Goal: Task Accomplishment & Management: Use online tool/utility

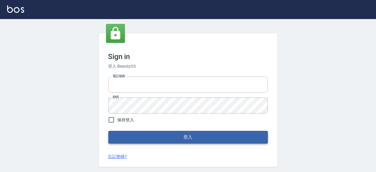
type input "0931911003"
drag, startPoint x: 174, startPoint y: 138, endPoint x: 185, endPoint y: 146, distance: 12.7
click at [175, 139] on button "登入" at bounding box center [188, 137] width 160 height 13
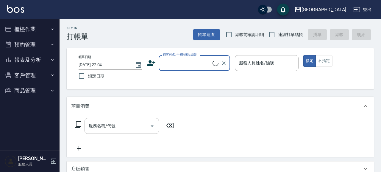
click at [225, 36] on input "結帳前確認明細" at bounding box center [229, 34] width 13 height 13
checkbox input "true"
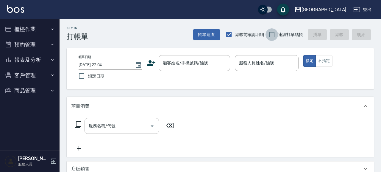
drag, startPoint x: 265, startPoint y: 33, endPoint x: 270, endPoint y: 33, distance: 4.5
click at [266, 33] on input "連續打單結帳" at bounding box center [272, 34] width 13 height 13
checkbox input "true"
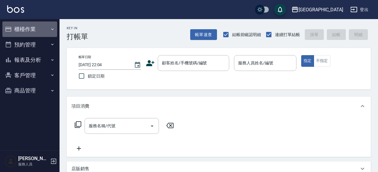
click at [24, 28] on button "櫃檯作業" at bounding box center [29, 28] width 55 height 15
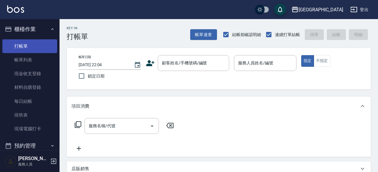
click at [30, 49] on link "打帳單" at bounding box center [29, 46] width 55 height 14
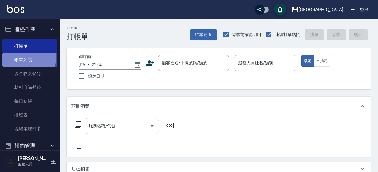
click at [26, 57] on link "帳單列表" at bounding box center [29, 60] width 55 height 14
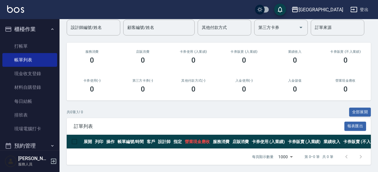
scroll to position [51, 0]
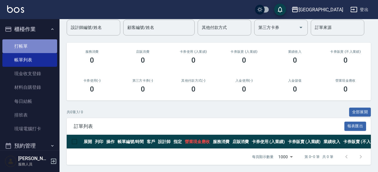
click at [38, 39] on link "打帳單" at bounding box center [29, 46] width 55 height 14
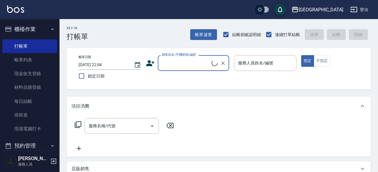
click at [166, 61] on input "顧客姓名/手機號碼/編號" at bounding box center [185, 63] width 51 height 10
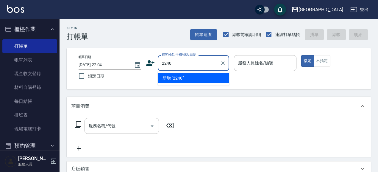
type input "2240"
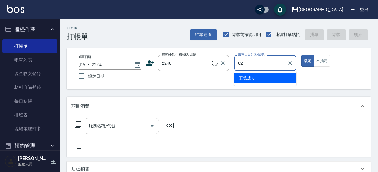
type input "02"
type button "true"
type input "[PERSON_NAME]/0933721362/2240"
type input "[PERSON_NAME]-02"
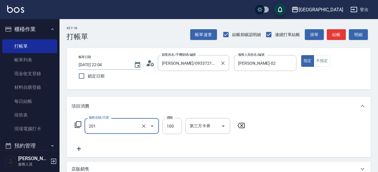
type input "洗髮[100](201)"
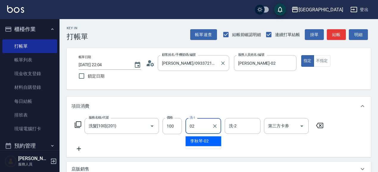
type input "[PERSON_NAME]-02"
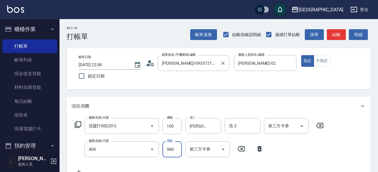
type input "剪髮(550)(409)"
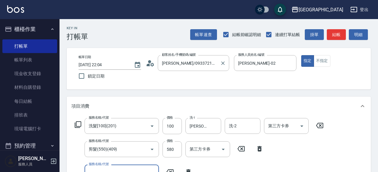
scroll to position [6, 0]
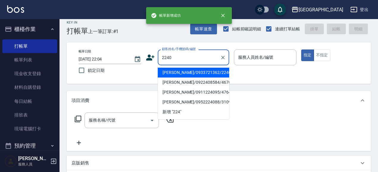
type input "2240"
type input "02"
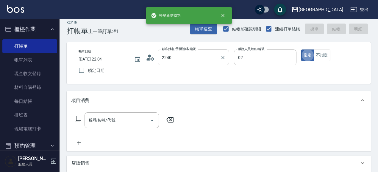
type input "[PERSON_NAME]/0933721362/2240"
type input "[PERSON_NAME]-02"
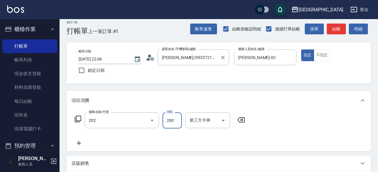
type input "洗髮[280](202)"
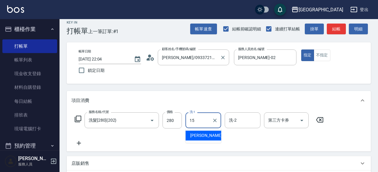
type input "[PERSON_NAME]-15"
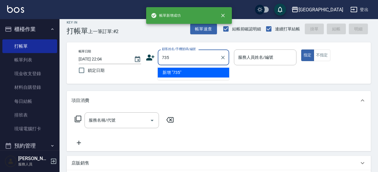
type input "735"
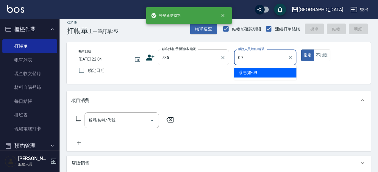
type input "[PERSON_NAME]-09"
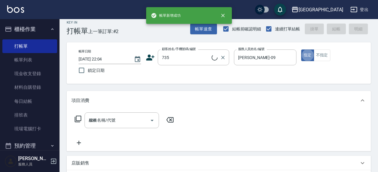
type input "404"
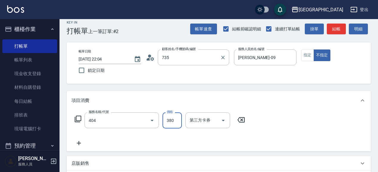
type input "[PERSON_NAME]/ 0958338986/735"
type input "剪髮(380)(404)"
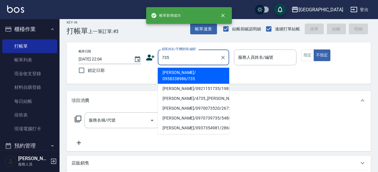
type input "735"
type input "0"
type input "[PERSON_NAME]/ 0958338986/735"
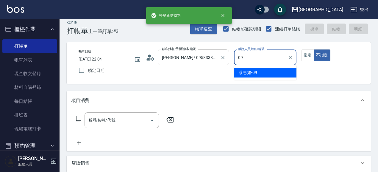
type input "09"
type button "false"
type input "[PERSON_NAME]-09"
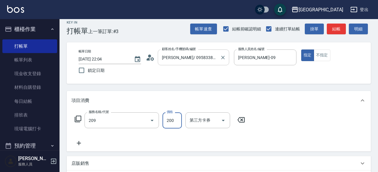
type input "洗髮[200](209)"
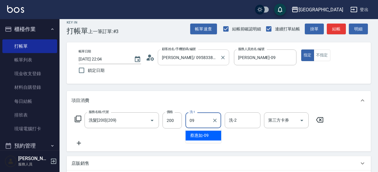
type input "[PERSON_NAME]-09"
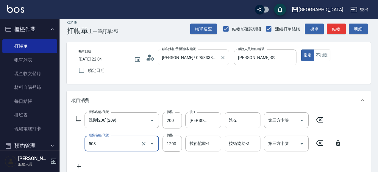
type input "染髮[120](503)"
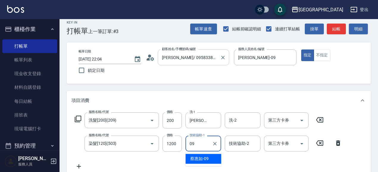
type input "[PERSON_NAME]-09"
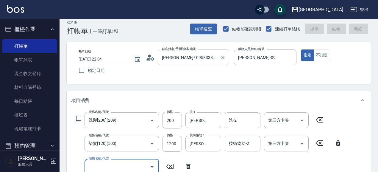
type input "[DATE] 22:05"
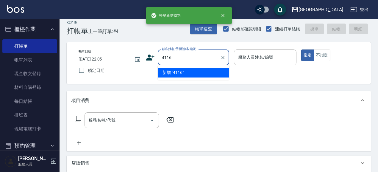
type input "4116"
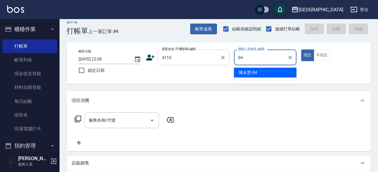
type input "[PERSON_NAME]-04"
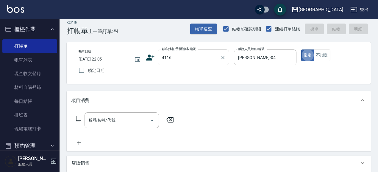
type input "2"
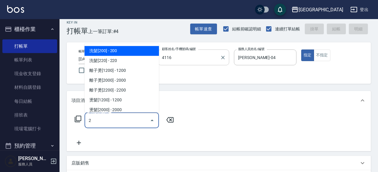
type input "[PERSON_NAME]/0931036639/4116"
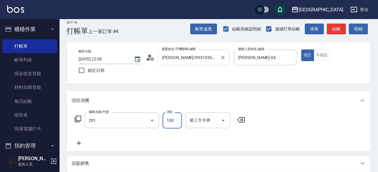
type input "洗髮[100](201)"
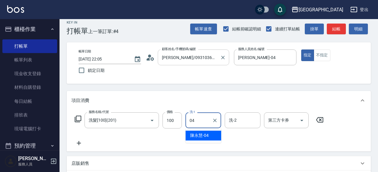
type input "[PERSON_NAME]-04"
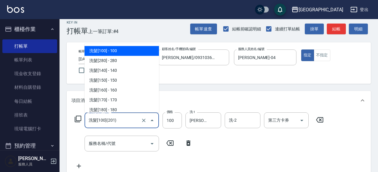
drag, startPoint x: 130, startPoint y: 124, endPoint x: 133, endPoint y: 123, distance: 3.1
click at [131, 122] on input "洗髮[100](201)" at bounding box center [113, 120] width 52 height 10
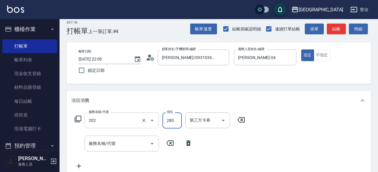
type input "洗髮[280](202)"
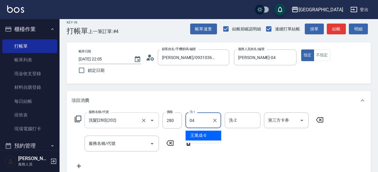
type input "[PERSON_NAME]-04"
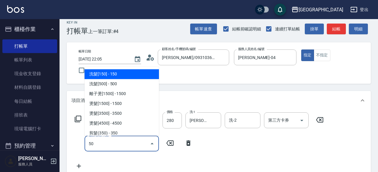
type input "5"
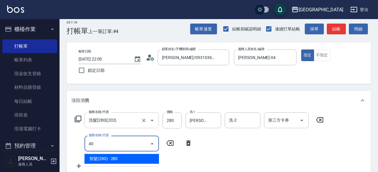
type input "4"
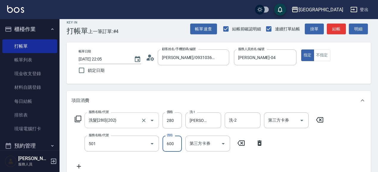
type input "自備染髮[600](501)"
type input "300"
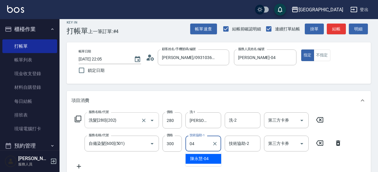
type input "[PERSON_NAME]-04"
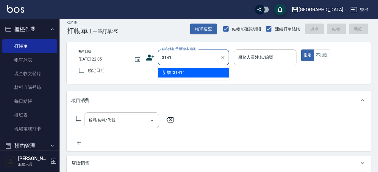
type input "3141"
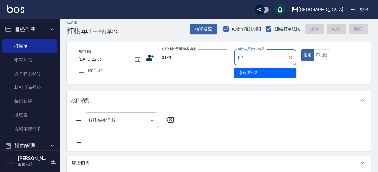
type input "[PERSON_NAME]-02"
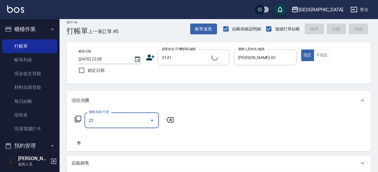
type input "224"
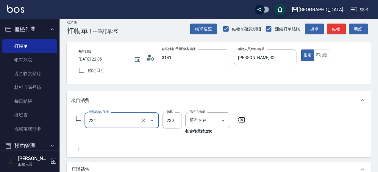
type input "[PERSON_NAME]/0986086430/3141"
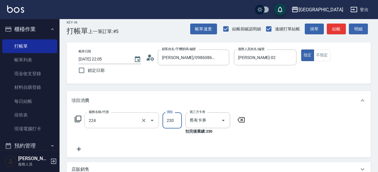
type input "洗髮(卡)230(224)"
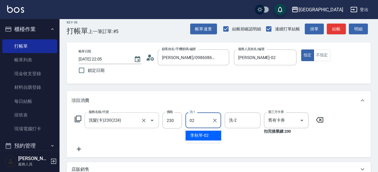
type input "[PERSON_NAME]-02"
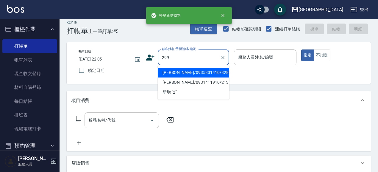
type input "299"
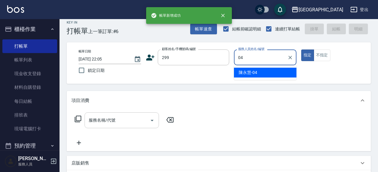
type input "[PERSON_NAME]-04"
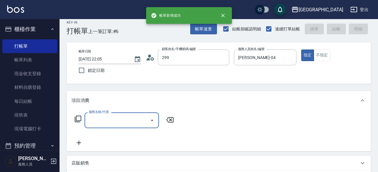
type input "[PERSON_NAME]/0916717650/299"
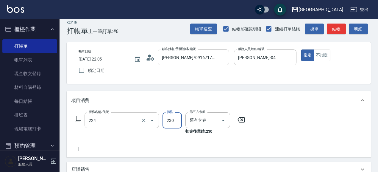
type input "洗髮(卡)230(224)"
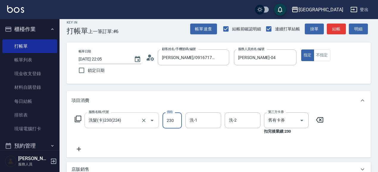
click at [128, 124] on input "洗髮(卡)230(224)" at bounding box center [113, 120] width 52 height 10
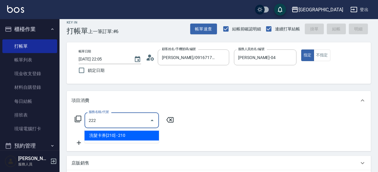
scroll to position [0, 0]
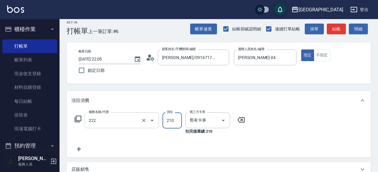
type input "洗髮卡券[210](222)"
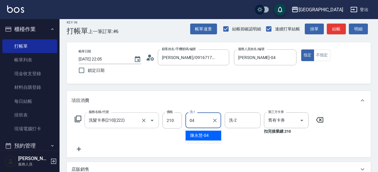
type input "[PERSON_NAME]-04"
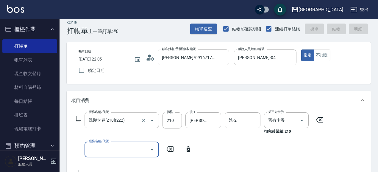
type input "[DATE] 22:06"
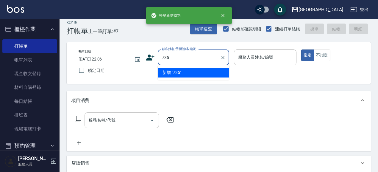
type input "735"
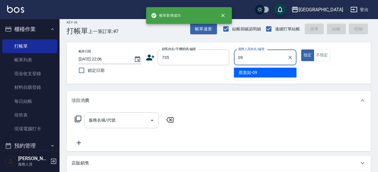
type input "[PERSON_NAME]-09"
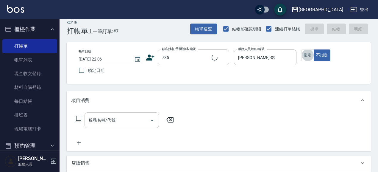
type input "[PERSON_NAME]/ 0958338986/735"
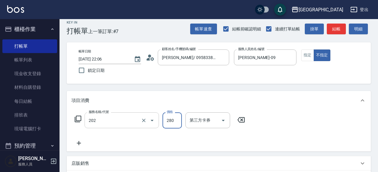
type input "洗髮[280](202)"
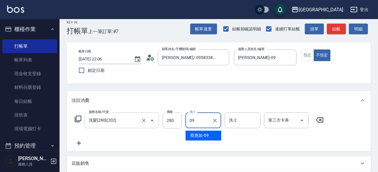
type input "[PERSON_NAME]-09"
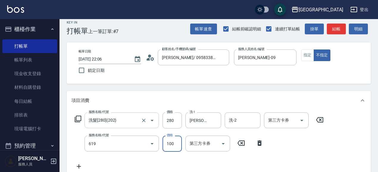
type input "[PERSON_NAME].玻酸.晶膜.水療(619)"
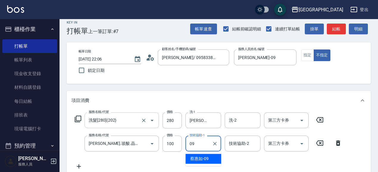
type input "[PERSON_NAME]-09"
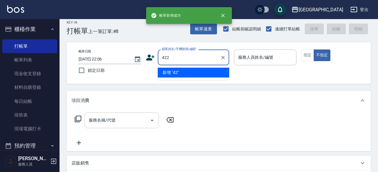
type input "422"
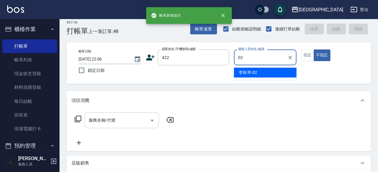
type input "[PERSON_NAME]-02"
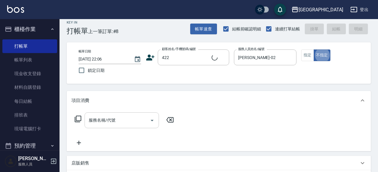
type input "[PERSON_NAME]/0932-108815/422"
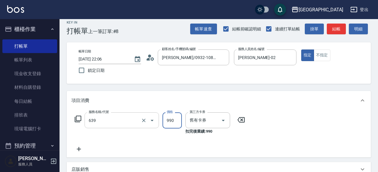
type input "(芙)蘆薈髮膜套卡(自材)(639)"
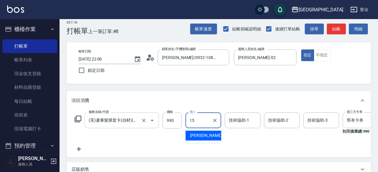
type input "[PERSON_NAME]-15"
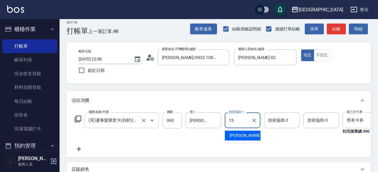
type input "[PERSON_NAME]-15"
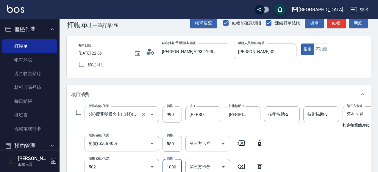
type input "染髮[1000](502)"
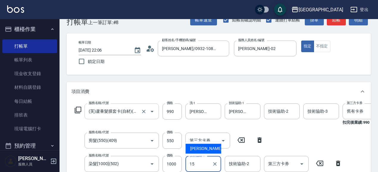
type input "[PERSON_NAME]-15"
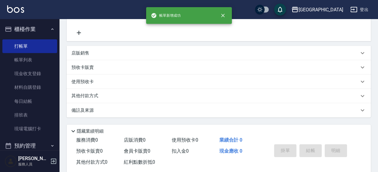
scroll to position [0, 0]
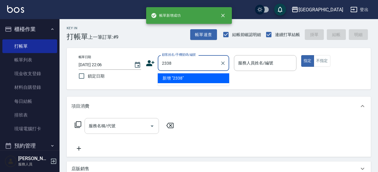
type input "2338"
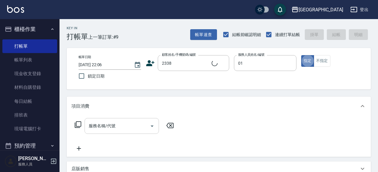
type input "[PERSON_NAME]-01"
type input "[PERSON_NAME]/0963006408/2338"
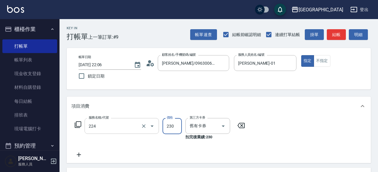
type input "洗髮(卡)230(224)"
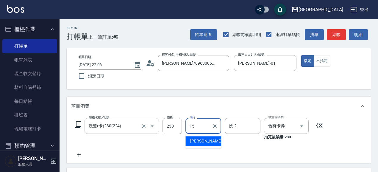
type input "[PERSON_NAME]-15"
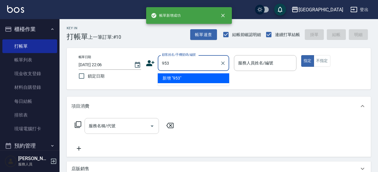
type input "953"
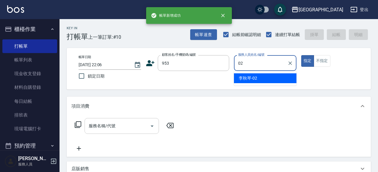
type input "[PERSON_NAME]-02"
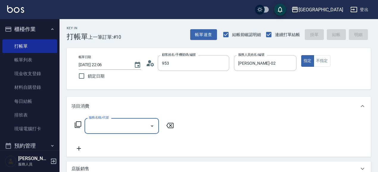
type input "[PERSON_NAME]/953_[PERSON_NAME]/953"
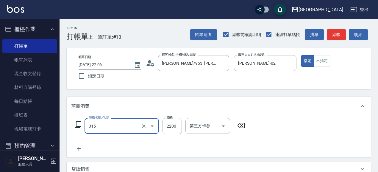
type input "燙髮[2200](315)"
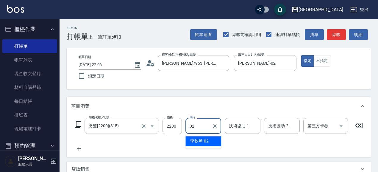
type input "[PERSON_NAME]-02"
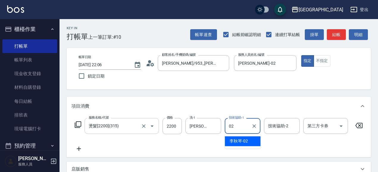
type input "[PERSON_NAME]-02"
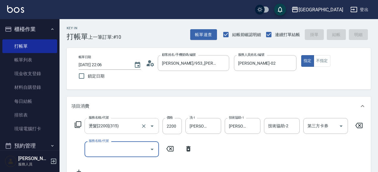
type input "[DATE] 22:07"
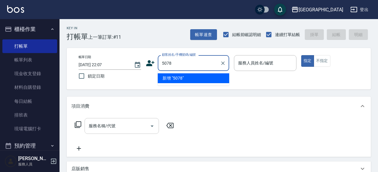
type input "5078"
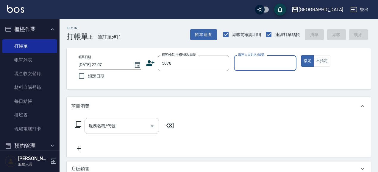
type input "0"
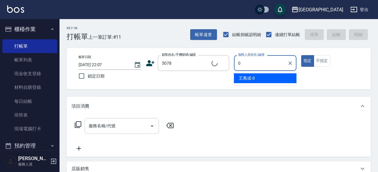
type input "[PERSON_NAME]/0952194079/5078"
type input "[PERSON_NAME]-09"
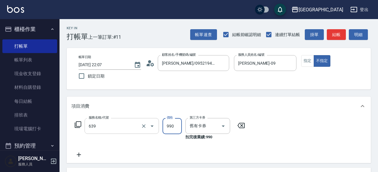
type input "(芙)蘆薈髮膜套卡(自材)(639)"
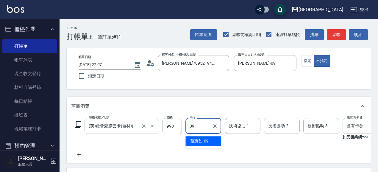
type input "[PERSON_NAME]-09"
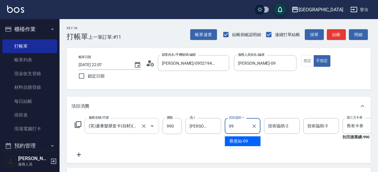
type input "[PERSON_NAME]-09"
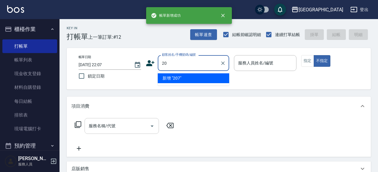
type input "2"
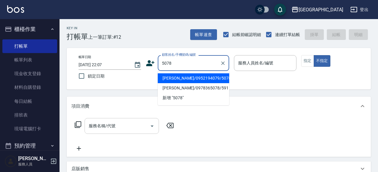
type input "[PERSON_NAME]/0952194079/5078"
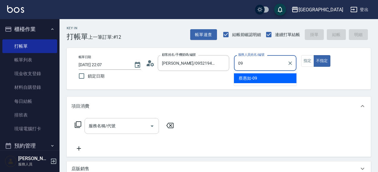
type input "[PERSON_NAME]-09"
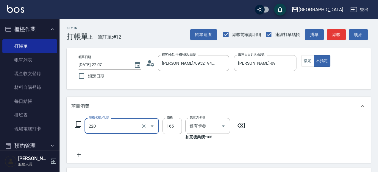
type input "洗髮卡券(165)(220)"
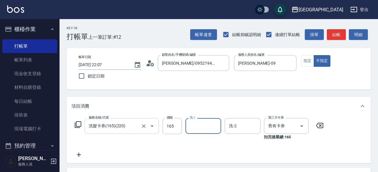
type input "0"
type input "[PERSON_NAME]-15"
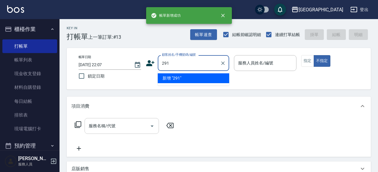
type input "291"
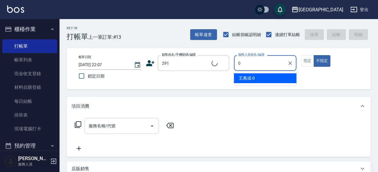
type input "04"
type input "[PERSON_NAME]/291/291"
type input "[PERSON_NAME]-04"
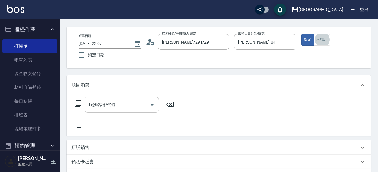
scroll to position [21, 0]
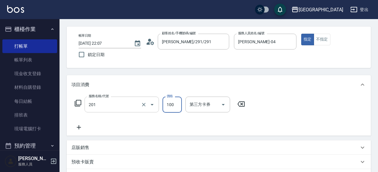
type input "洗髮[100](201)"
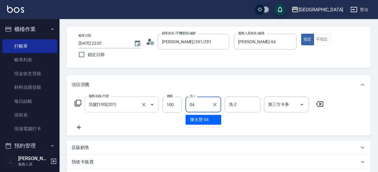
type input "[PERSON_NAME]-04"
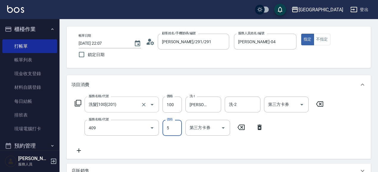
type input "剪髮(550)(409)"
type input "580"
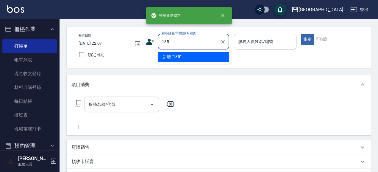
type input "135"
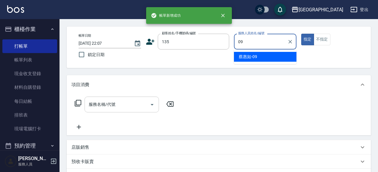
type input "[PERSON_NAME]-09"
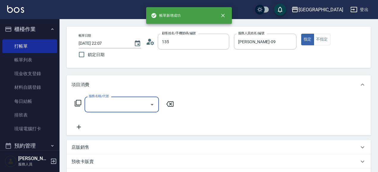
type input "[PERSON_NAME]/27674655/135"
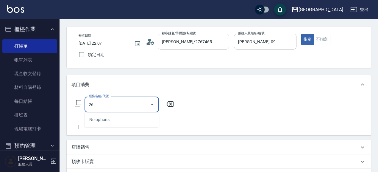
type input "2"
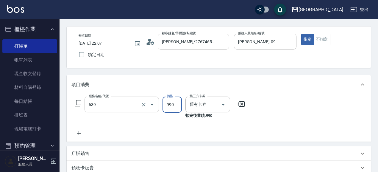
type input "(芙)蘆薈髮膜套卡(自材)(639)"
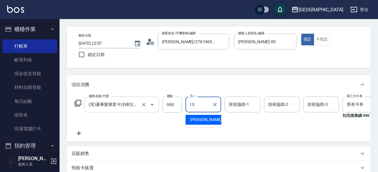
type input "[PERSON_NAME]-15"
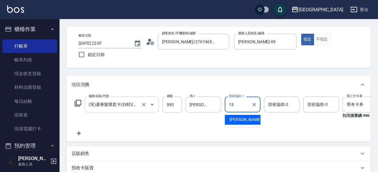
type input "[PERSON_NAME]-15"
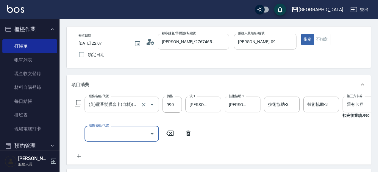
scroll to position [0, 0]
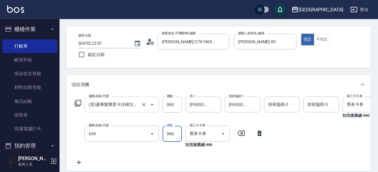
type input "(芙)蘆薈髮膜套卡(自材)(639)"
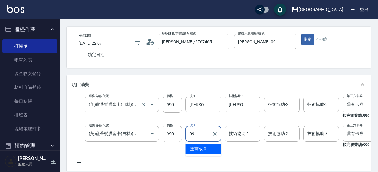
type input "[PERSON_NAME]-09"
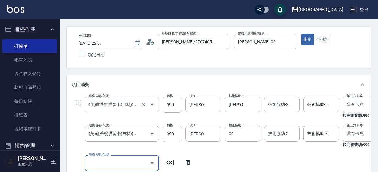
type input "[PERSON_NAME]-09"
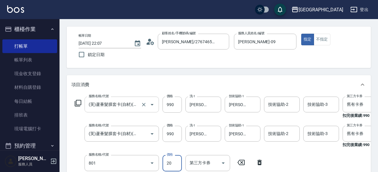
type input "潤絲(801)"
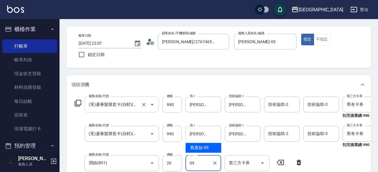
type input "0"
type input "[PERSON_NAME]-15"
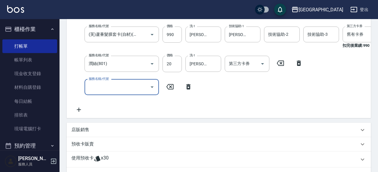
type input "[DATE] 22:08"
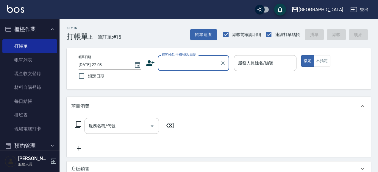
drag, startPoint x: 182, startPoint y: 59, endPoint x: 182, endPoint y: 66, distance: 6.5
click at [182, 66] on input "顧客姓名/手機號碼/編號" at bounding box center [188, 63] width 57 height 10
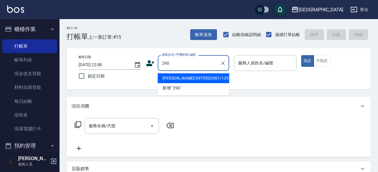
type input "290"
type input "02"
type input "[PERSON_NAME]/0975502901/1351"
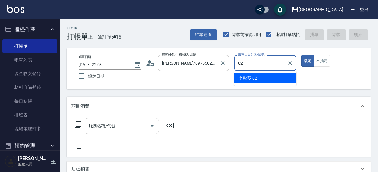
type input "[PERSON_NAME]-02"
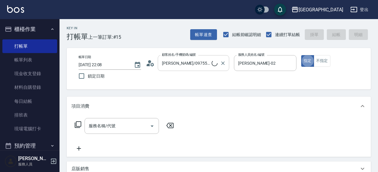
type input "[PERSON_NAME]/0989688802/290"
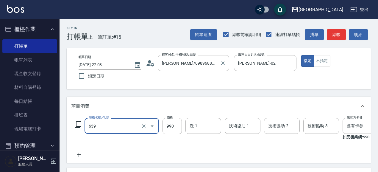
type input "(芙)蘆薈髮膜套卡(自材)(639)"
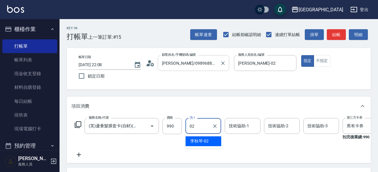
type input "[PERSON_NAME]-02"
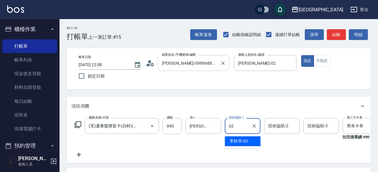
type input "[PERSON_NAME]-02"
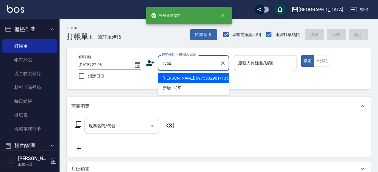
type input "1352"
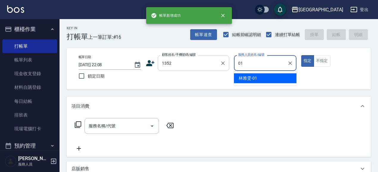
type input "[PERSON_NAME]-01"
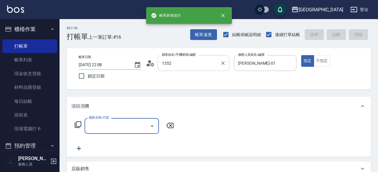
type input "[PERSON_NAME]/0421/1352"
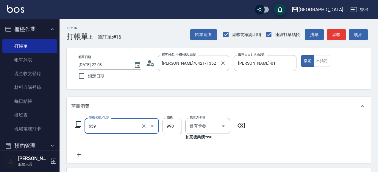
type input "(芙)蘆薈髮膜套卡(自材)(639)"
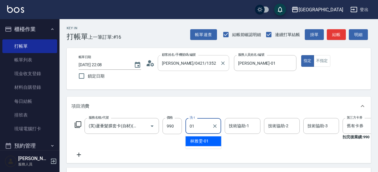
type input "[PERSON_NAME]-01"
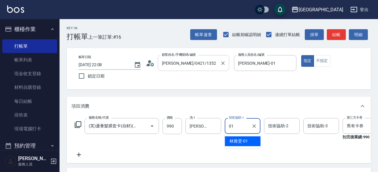
type input "[PERSON_NAME]-01"
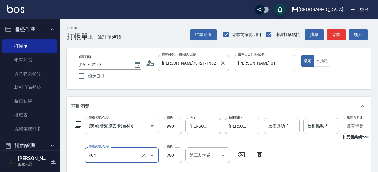
type input "剪髮(380)(404)"
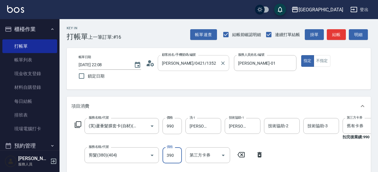
type input "390"
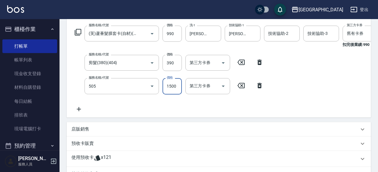
type input "染髮[1500](505)"
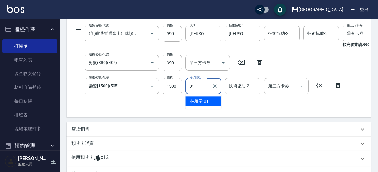
type input "[PERSON_NAME]-01"
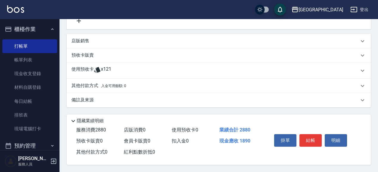
scroll to position [210, 0]
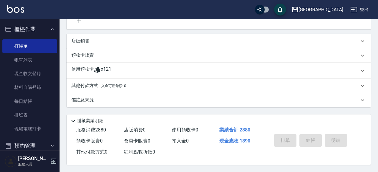
type input "[DATE] 22:09"
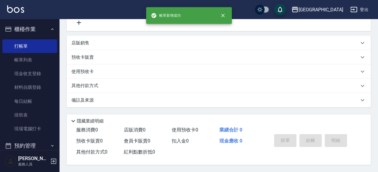
scroll to position [0, 0]
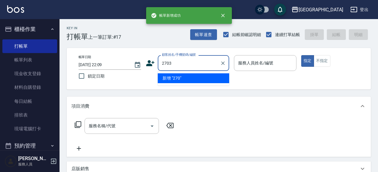
type input "2703"
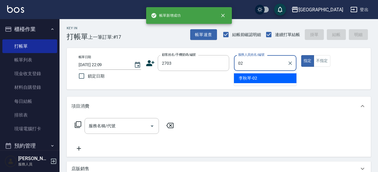
type input "[PERSON_NAME]-02"
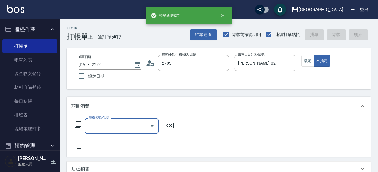
type input "[PERSON_NAME]/15624123165/2703"
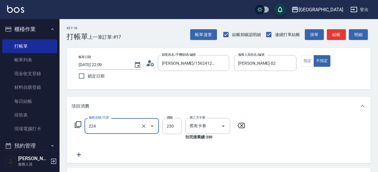
type input "洗髮(卡)230(224)"
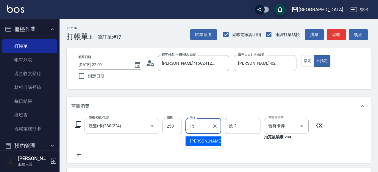
type input "[PERSON_NAME]-15"
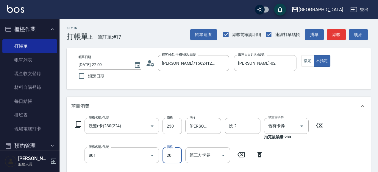
type input "潤絲(801)"
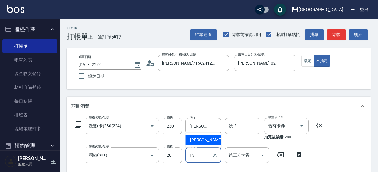
type input "[PERSON_NAME]-15"
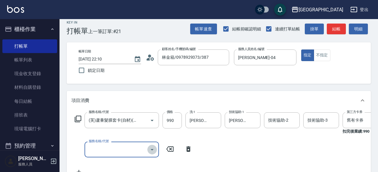
click at [153, 148] on icon "Open" at bounding box center [152, 149] width 7 height 7
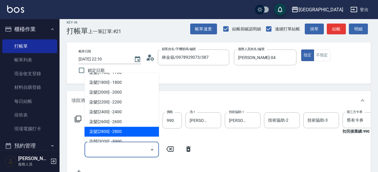
scroll to position [587, 0]
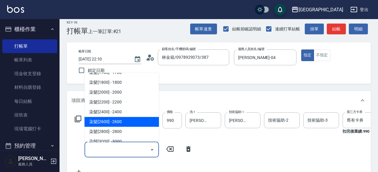
click at [134, 123] on span "染髮[2600] - 2600" at bounding box center [122, 122] width 74 height 10
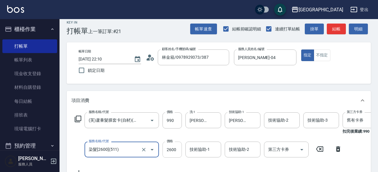
click at [175, 149] on input "2600" at bounding box center [172, 149] width 19 height 16
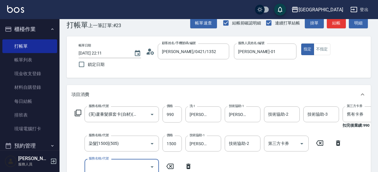
scroll to position [0, 0]
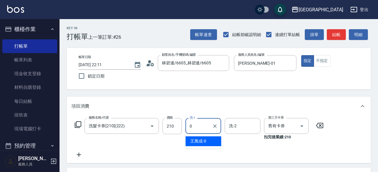
scroll to position [12, 0]
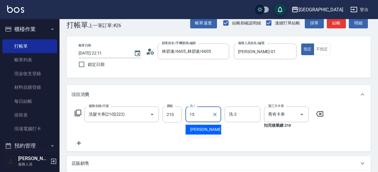
type input "[PERSON_NAME]-15"
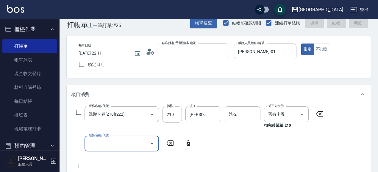
type input "2"
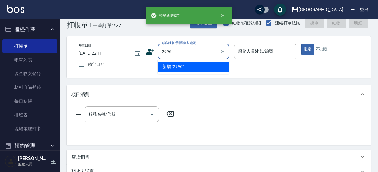
type input "2996"
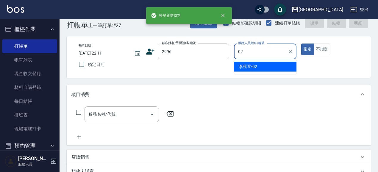
type input "李秋琴-02"
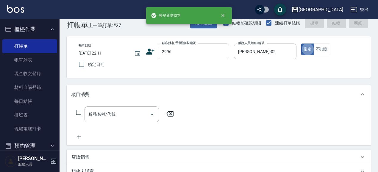
type button "true"
type input "22"
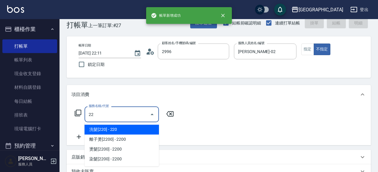
type input "石欣樺/0913258519/2996"
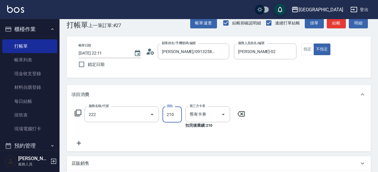
type input "洗髮卡券[210](222)"
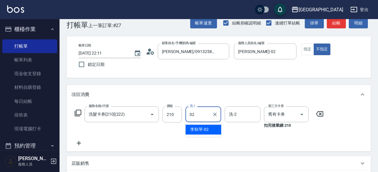
type input "[PERSON_NAME]-02"
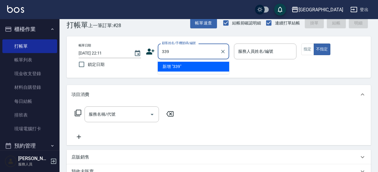
type input "339"
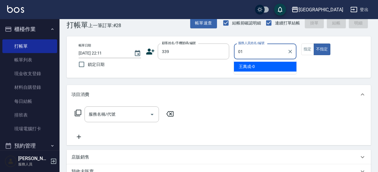
type input "01"
type button "false"
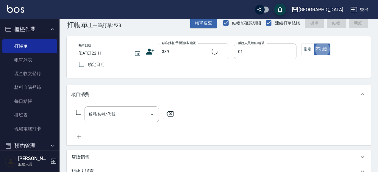
type input "[PERSON_NAME]-01"
type input "王麗娟/0933203987/339"
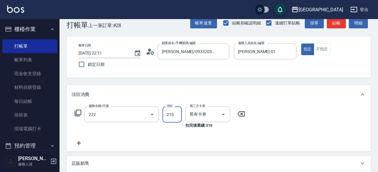
type input "洗髮卡券[210](222)"
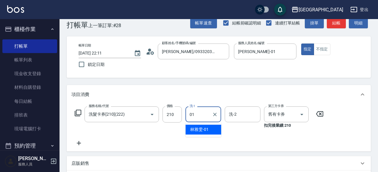
type input "[PERSON_NAME]-01"
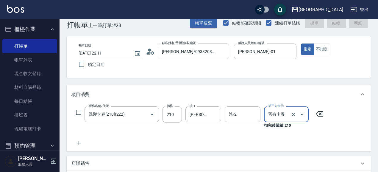
type input "2025/08/14 22:13"
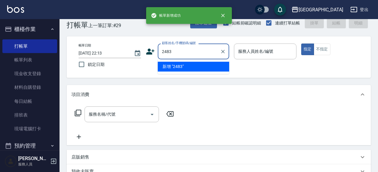
type input "2483"
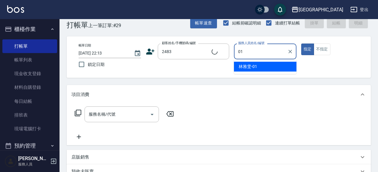
type input "01"
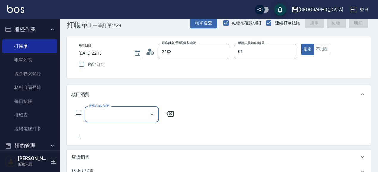
type input "徐若萍/0926091766/2483"
type input "[PERSON_NAME]-01"
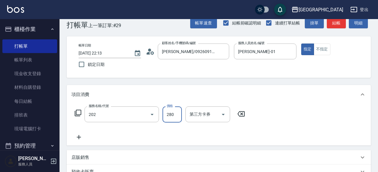
type input "洗髮[280](202)"
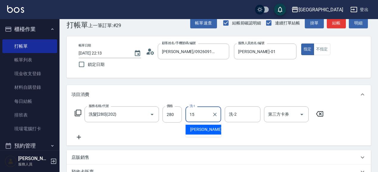
type input "[PERSON_NAME]-15"
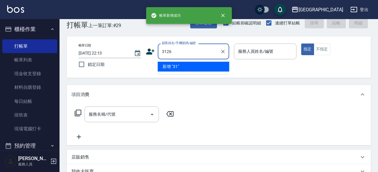
type input "3126"
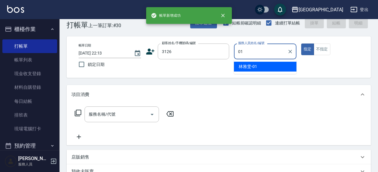
type input "[PERSON_NAME]-01"
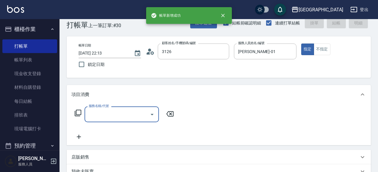
type input "潘美菁/0939936367/3126"
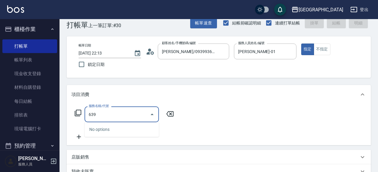
type input "(芙)蘆薈髮膜套卡(自材)(639)"
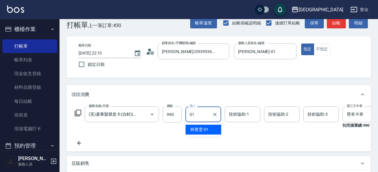
type input "[PERSON_NAME]-01"
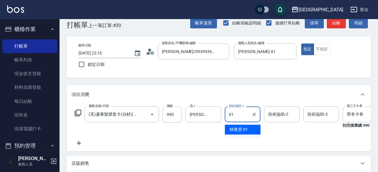
type input "[PERSON_NAME]-01"
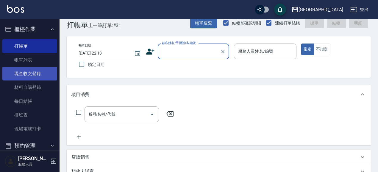
drag, startPoint x: 27, startPoint y: 63, endPoint x: 36, endPoint y: 77, distance: 16.4
click at [28, 63] on link "帳單列表" at bounding box center [29, 60] width 55 height 14
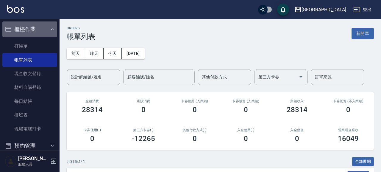
click at [32, 32] on button "櫃檯作業" at bounding box center [29, 28] width 55 height 15
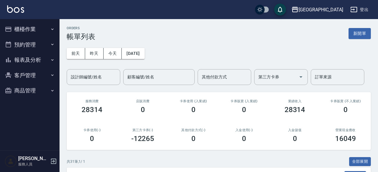
click at [35, 76] on button "客戶管理" at bounding box center [29, 75] width 55 height 15
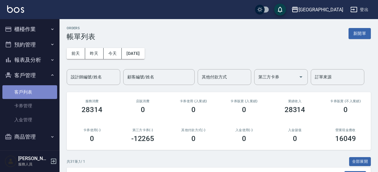
click at [30, 95] on link "客戶列表" at bounding box center [29, 92] width 55 height 14
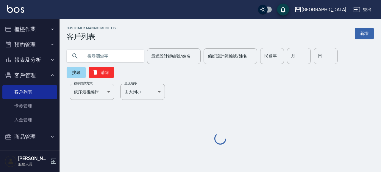
click at [113, 57] on input "text" at bounding box center [111, 56] width 56 height 16
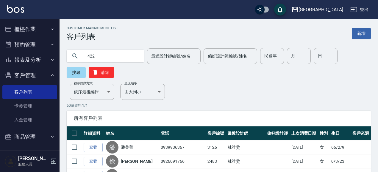
type input "422"
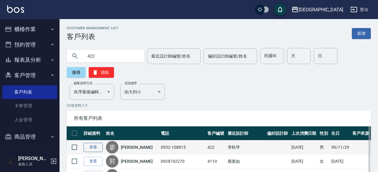
click at [99, 148] on link "查看" at bounding box center [93, 147] width 19 height 9
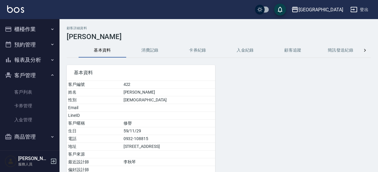
drag, startPoint x: 146, startPoint y: 53, endPoint x: 149, endPoint y: 63, distance: 11.0
click at [146, 53] on button "消費記錄" at bounding box center [150, 50] width 48 height 14
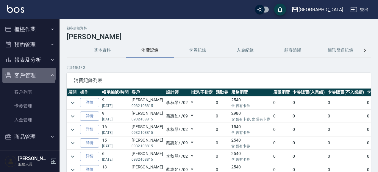
drag, startPoint x: 26, startPoint y: 73, endPoint x: 30, endPoint y: 76, distance: 5.6
click at [26, 73] on button "客戶管理" at bounding box center [29, 75] width 55 height 15
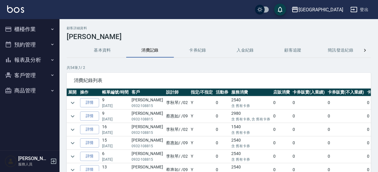
click at [35, 62] on button "報表及分析" at bounding box center [29, 59] width 55 height 15
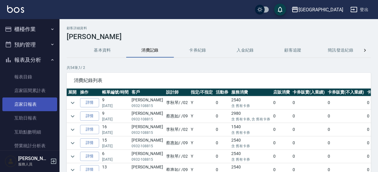
click at [33, 103] on link "店家日報表" at bounding box center [29, 104] width 55 height 14
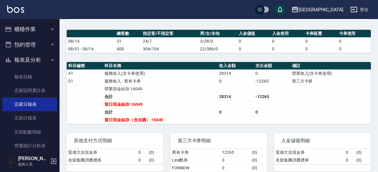
scroll to position [159, 0]
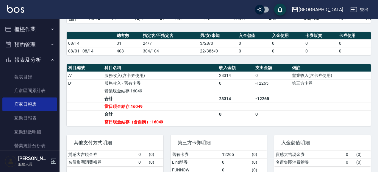
drag, startPoint x: 15, startPoint y: 59, endPoint x: 26, endPoint y: 45, distance: 18.4
click at [19, 56] on button "報表及分析" at bounding box center [29, 59] width 55 height 15
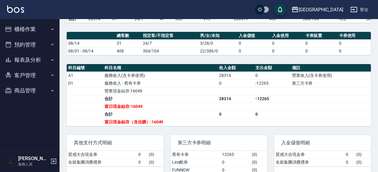
click at [28, 31] on button "櫃檯作業" at bounding box center [29, 28] width 55 height 15
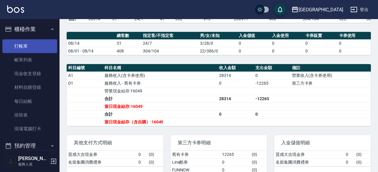
drag, startPoint x: 23, startPoint y: 52, endPoint x: 17, endPoint y: 50, distance: 6.3
click at [23, 53] on link "打帳單" at bounding box center [29, 46] width 55 height 14
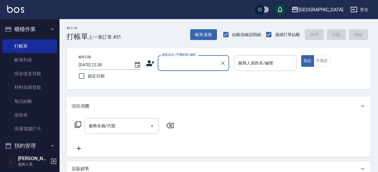
click at [254, 118] on div "Key In 打帳單 上一筆訂單:#31 帳單速查 結帳前確認明細 連續打單結帳 掛單 結帳 明細 帳單日期 2025/08/14 22:28 鎖定日期 顧客…" at bounding box center [219, 158] width 319 height 278
